Goal: Check status: Check status

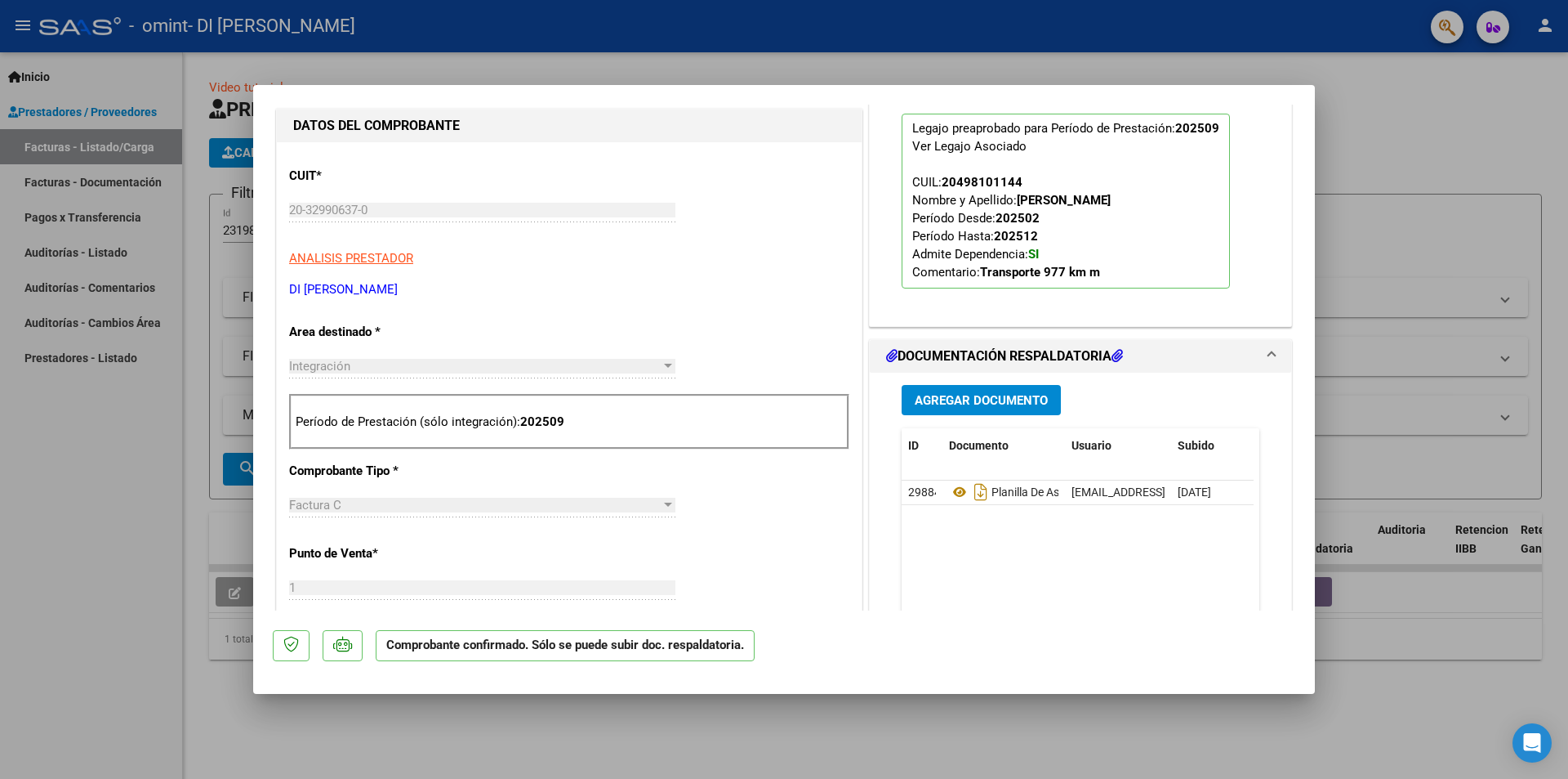
scroll to position [409, 0]
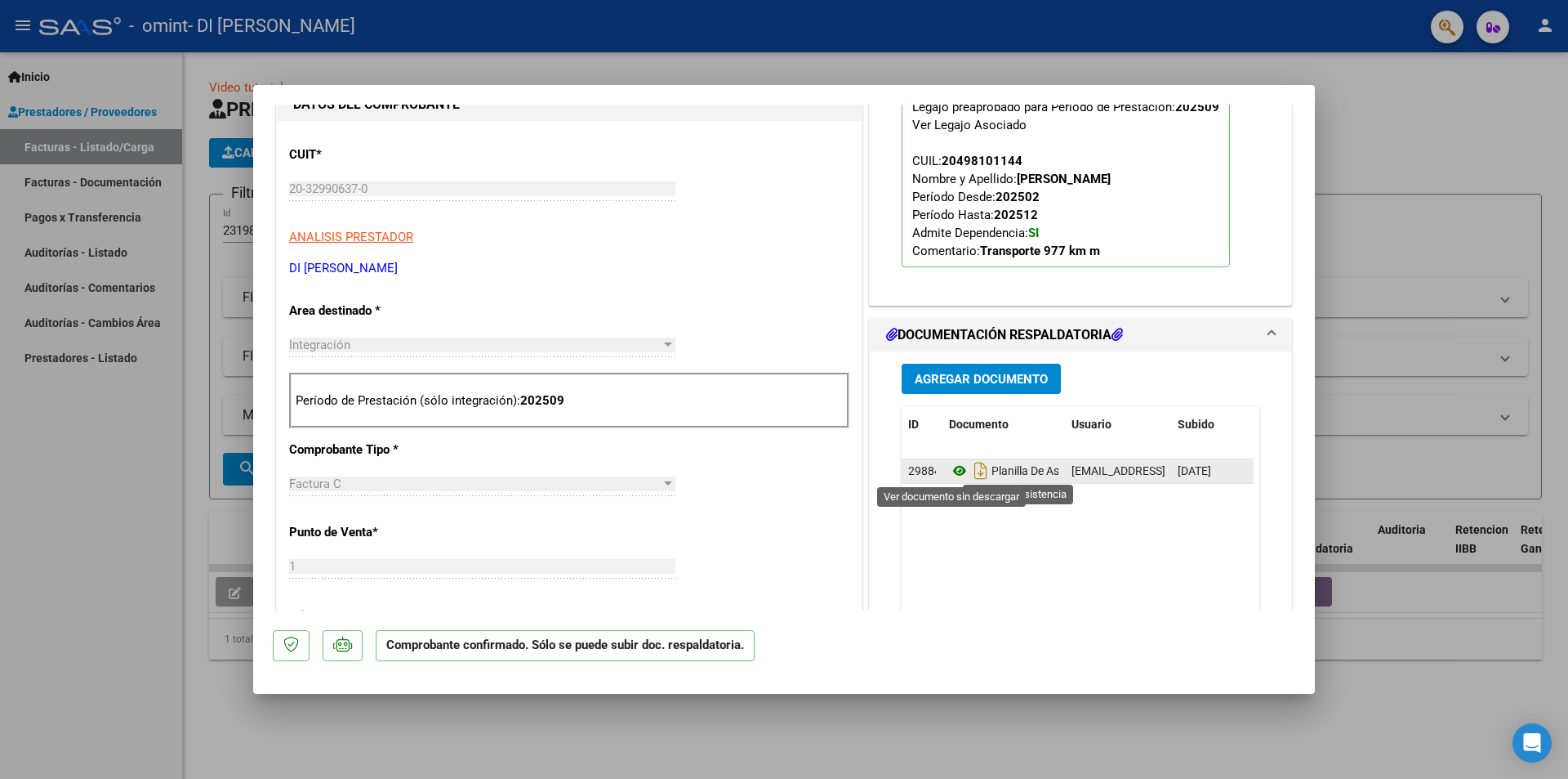
click at [952, 469] on icon at bounding box center [960, 471] width 22 height 20
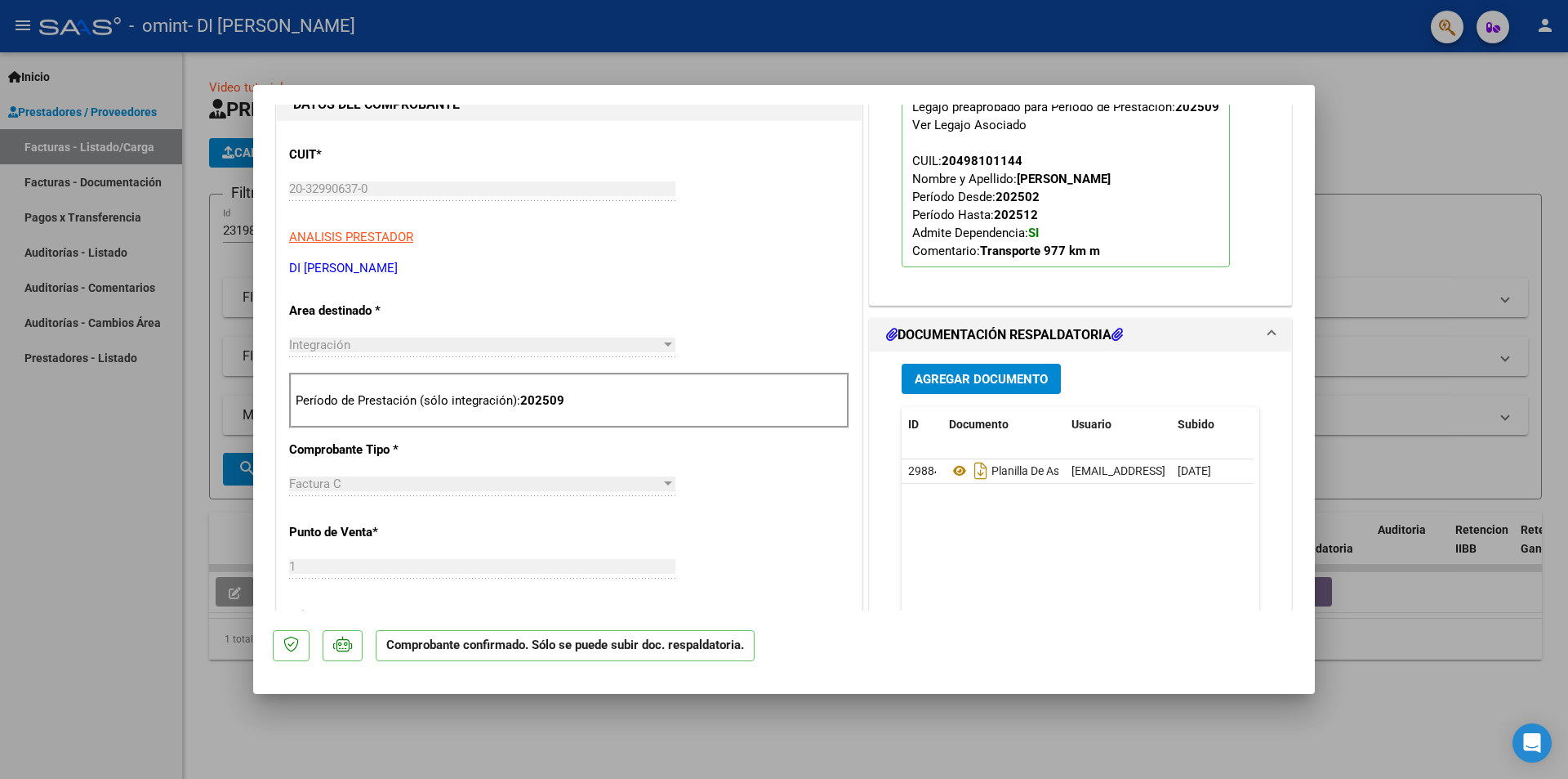
click at [1434, 159] on div at bounding box center [784, 390] width 1568 height 779
type input "$ 0,00"
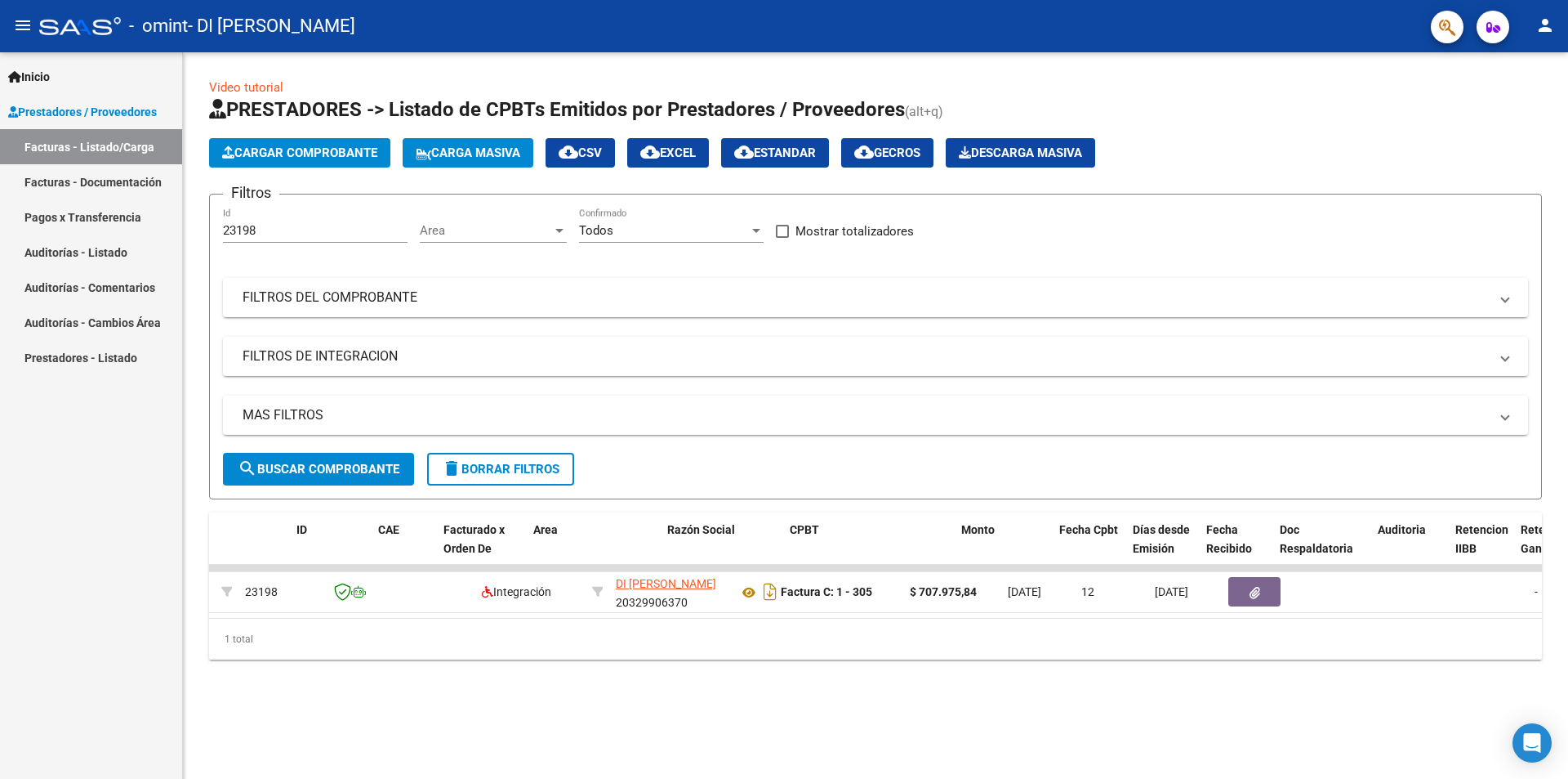
scroll to position [0, 0]
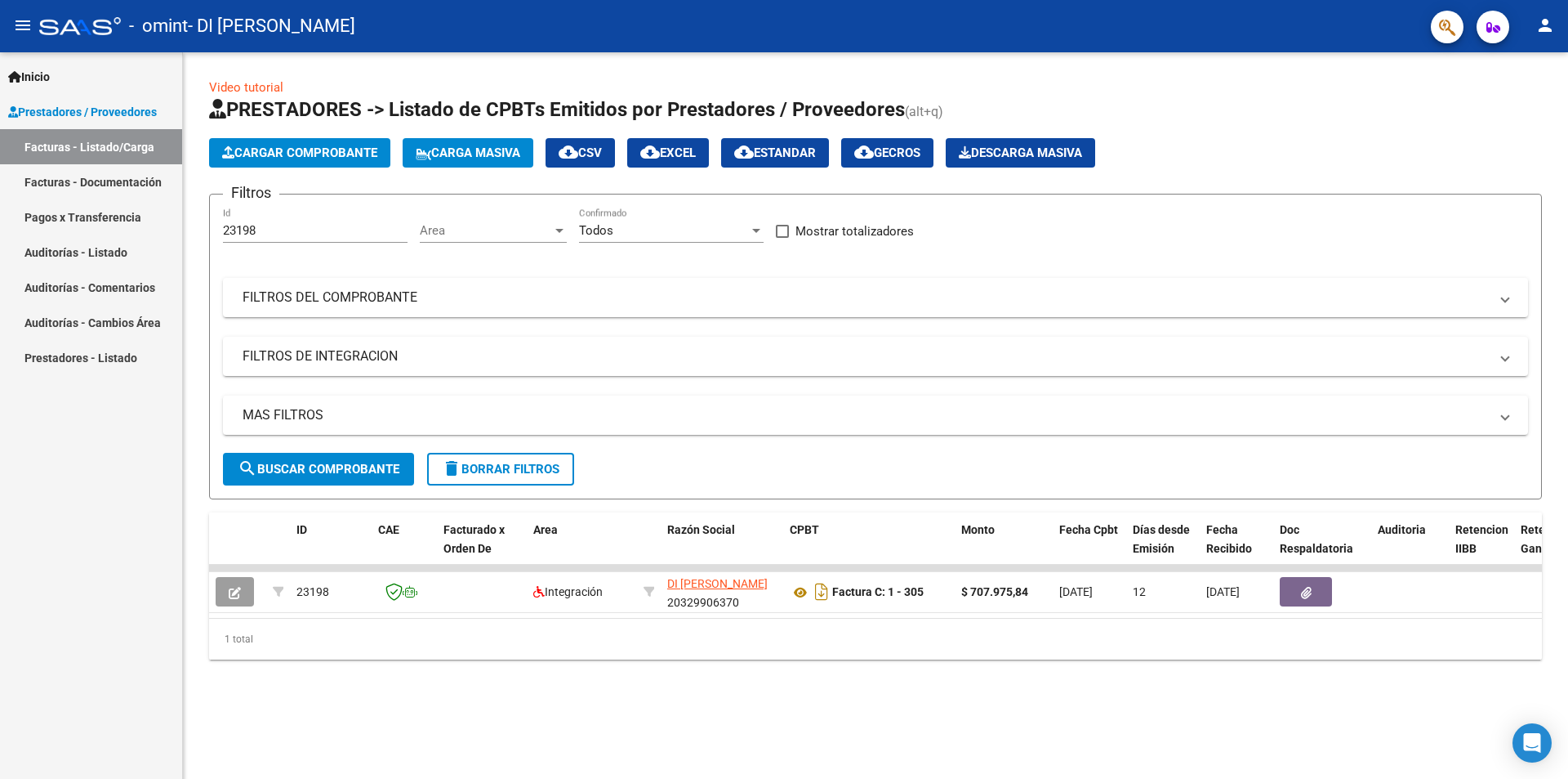
click at [330, 472] on span "search Buscar Comprobante" at bounding box center [318, 469] width 162 height 15
drag, startPoint x: 287, startPoint y: 233, endPoint x: 152, endPoint y: 223, distance: 135.4
click at [152, 223] on mat-sidenav-container "Inicio Instructivos Contacto OS Prestadores / Proveedores Facturas - Listado/Ca…" at bounding box center [784, 415] width 1568 height 727
click at [348, 478] on button "search Buscar Comprobante" at bounding box center [319, 468] width 191 height 32
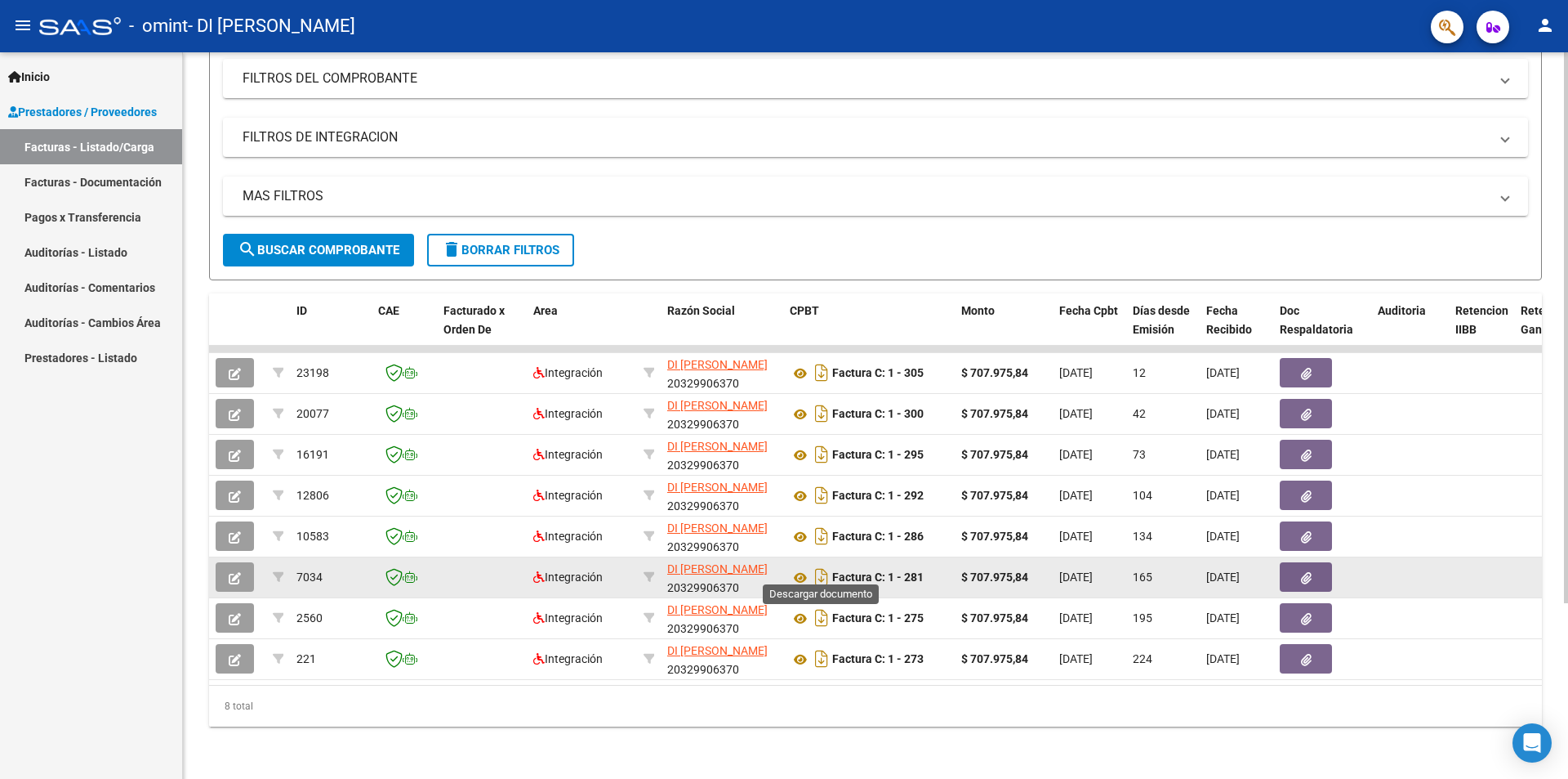
scroll to position [231, 0]
